Goal: Task Accomplishment & Management: Manage account settings

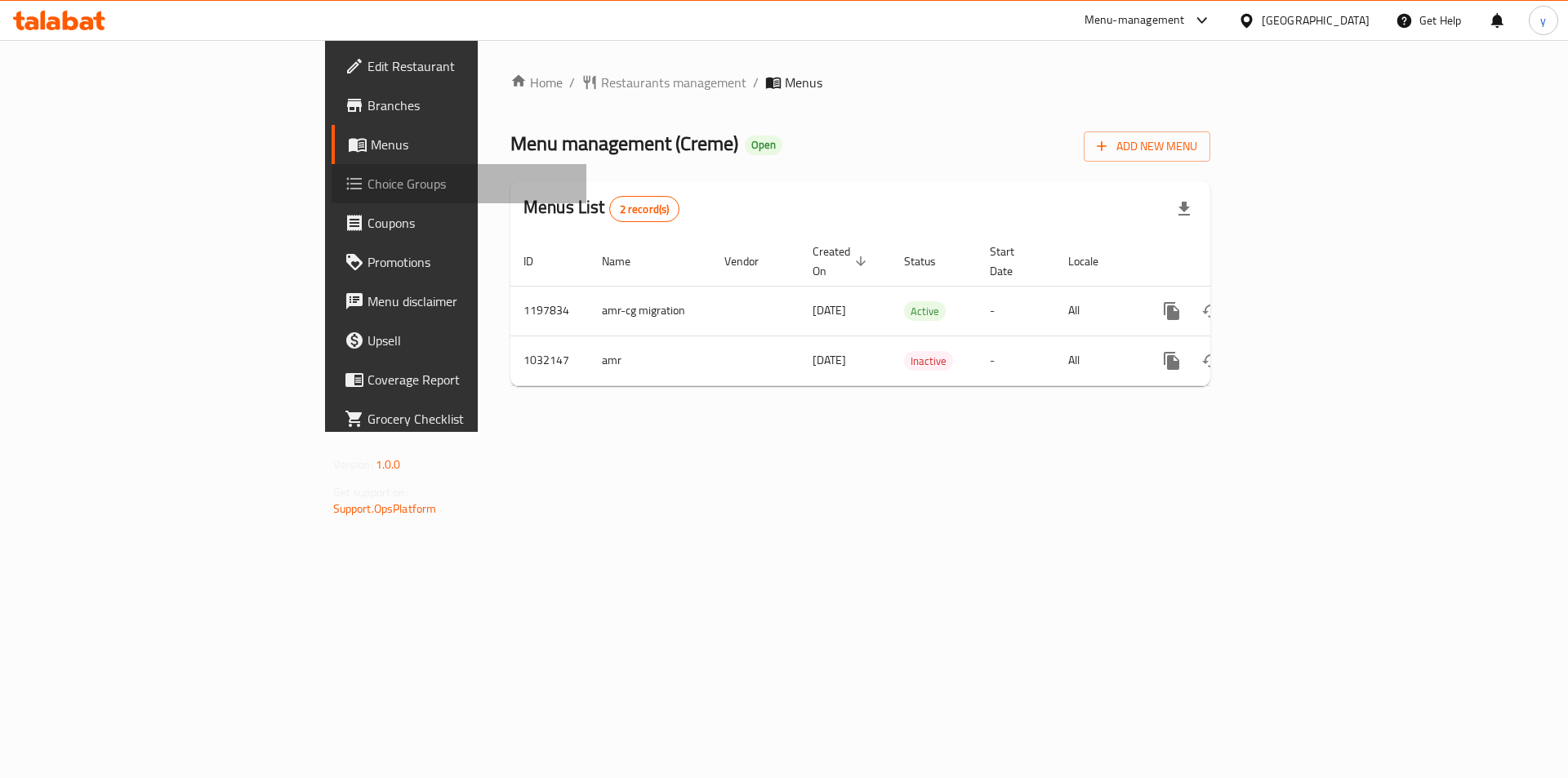
click at [368, 187] on span "Choice Groups" at bounding box center [471, 183] width 207 height 20
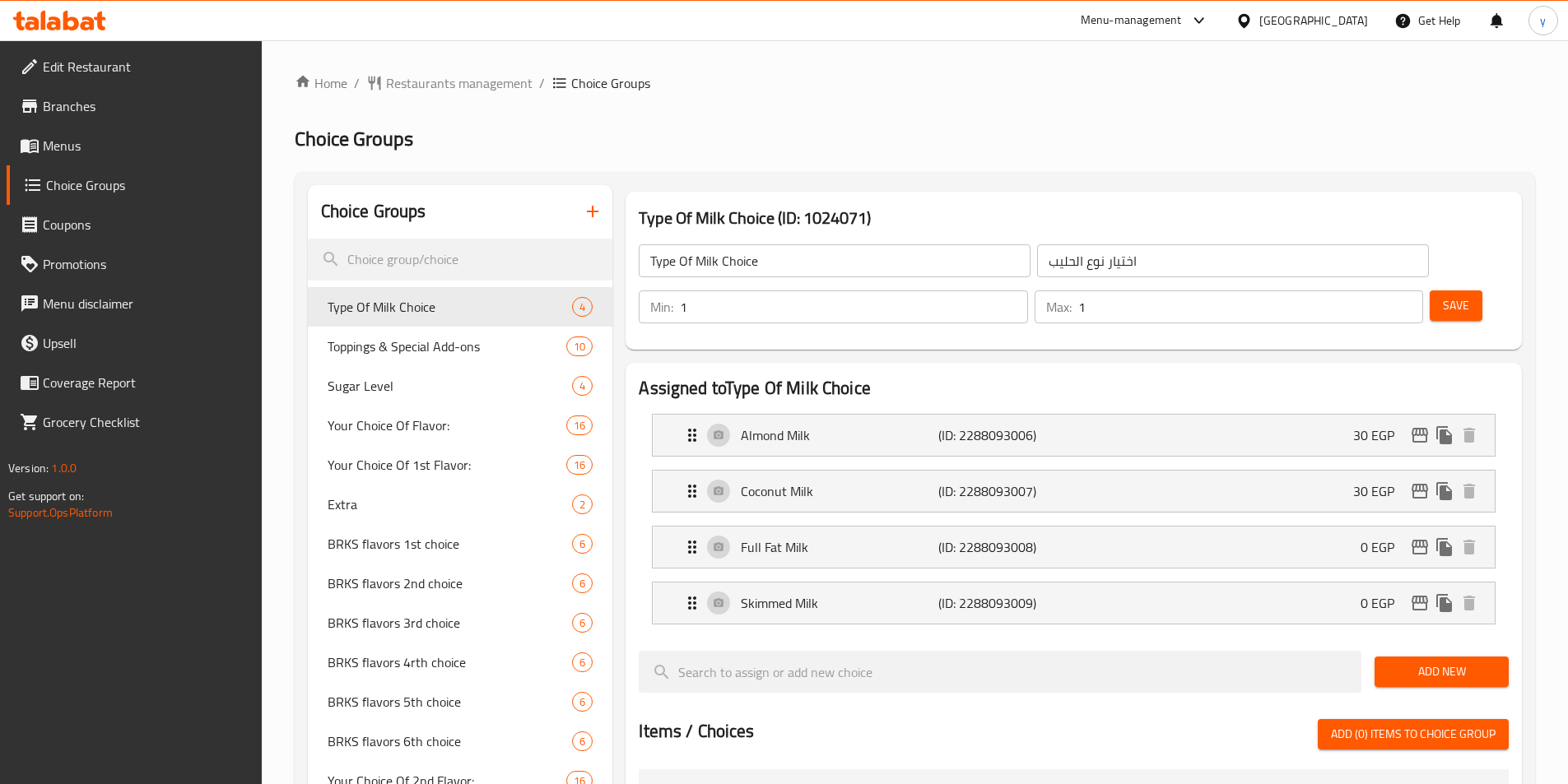
click at [405, 307] on div "Home / Restaurants management / Choice Groups Choice Groups Choice Groups Type …" at bounding box center [915, 728] width 1240 height 1309
click at [405, 307] on span "Type Of Milk Choice" at bounding box center [425, 307] width 196 height 20
drag, startPoint x: 387, startPoint y: 345, endPoint x: 773, endPoint y: 311, distance: 387.5
click at [387, 345] on span "Toppings & Special Add-ons" at bounding box center [422, 346] width 190 height 20
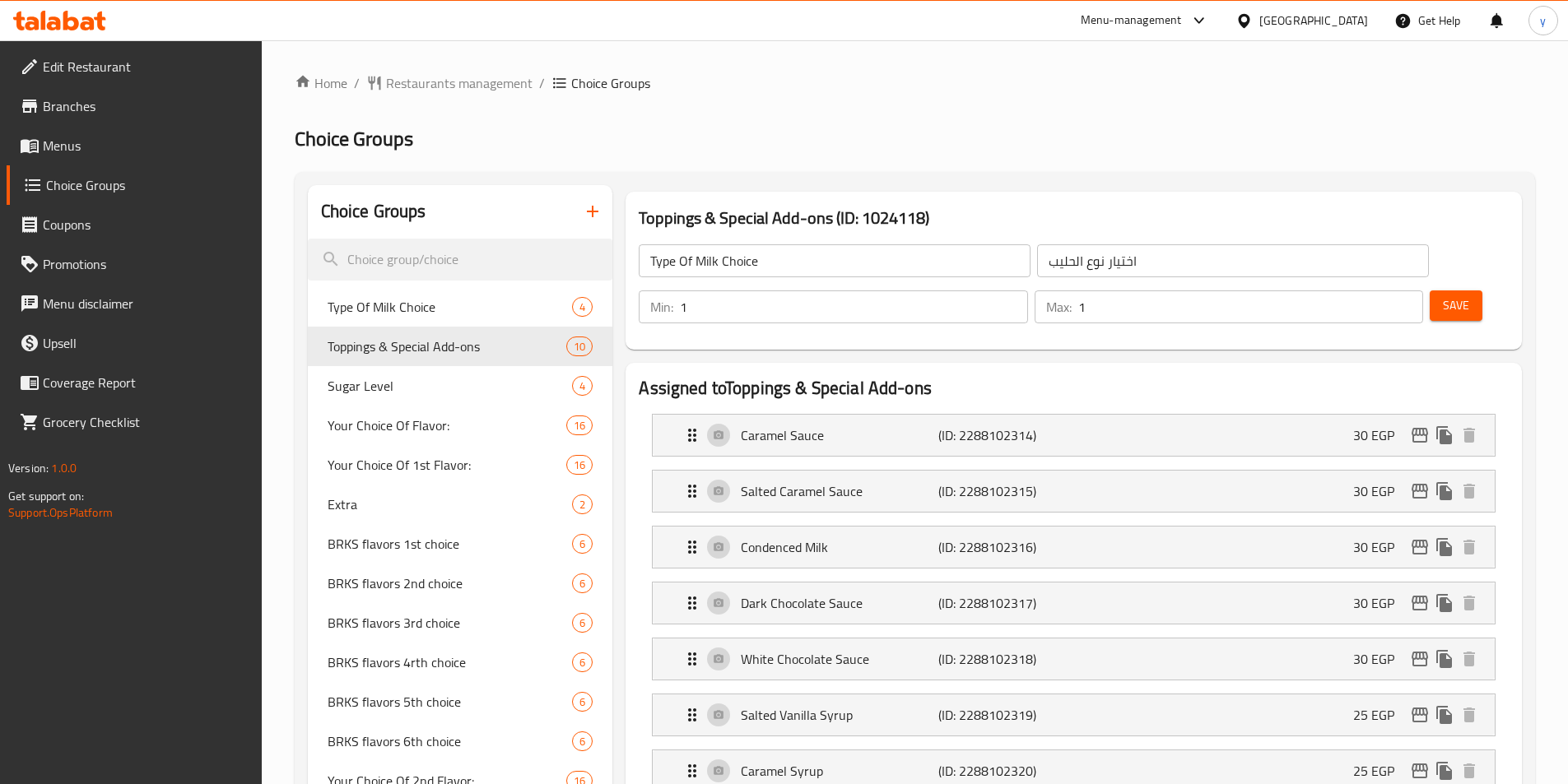
type input "Toppings & Special Add-ons"
type input "[DEMOGRAPHIC_DATA] الخاصة والتزيينات"
type input "0"
type input "4"
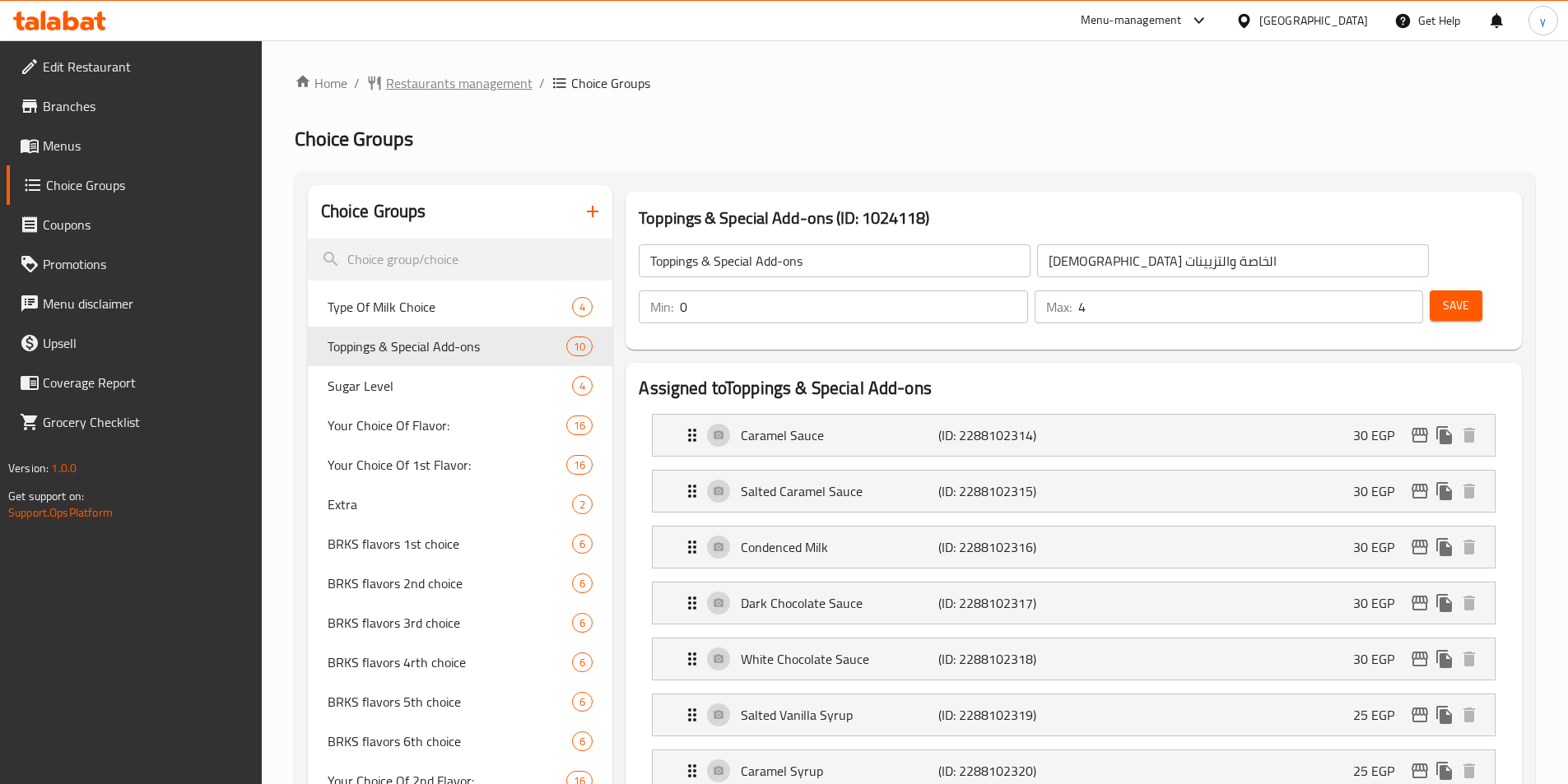
click at [425, 89] on span "Restaurants management" at bounding box center [459, 83] width 146 height 20
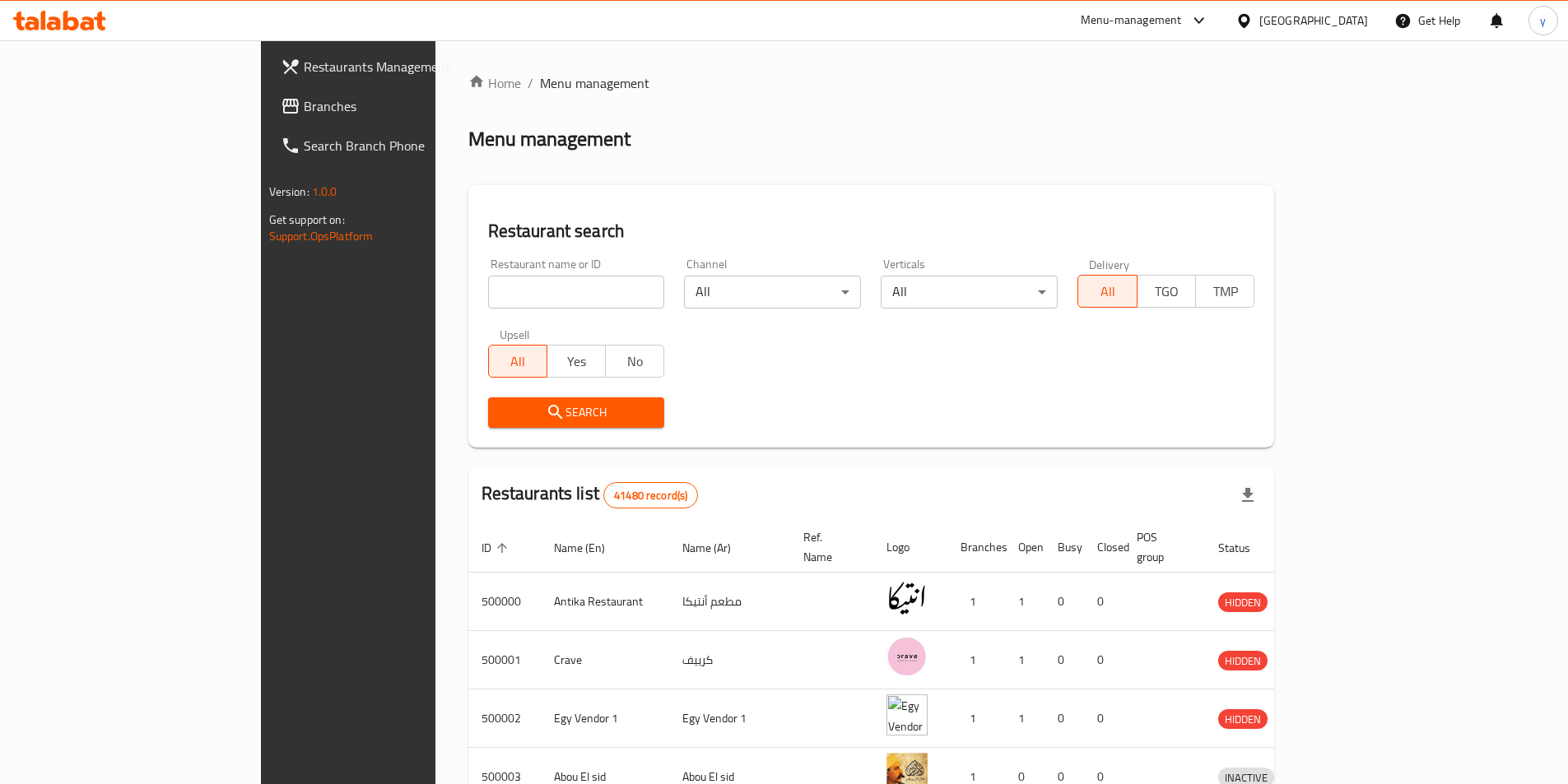
click at [304, 99] on span "Branches" at bounding box center [406, 106] width 206 height 20
